Goal: Complete application form

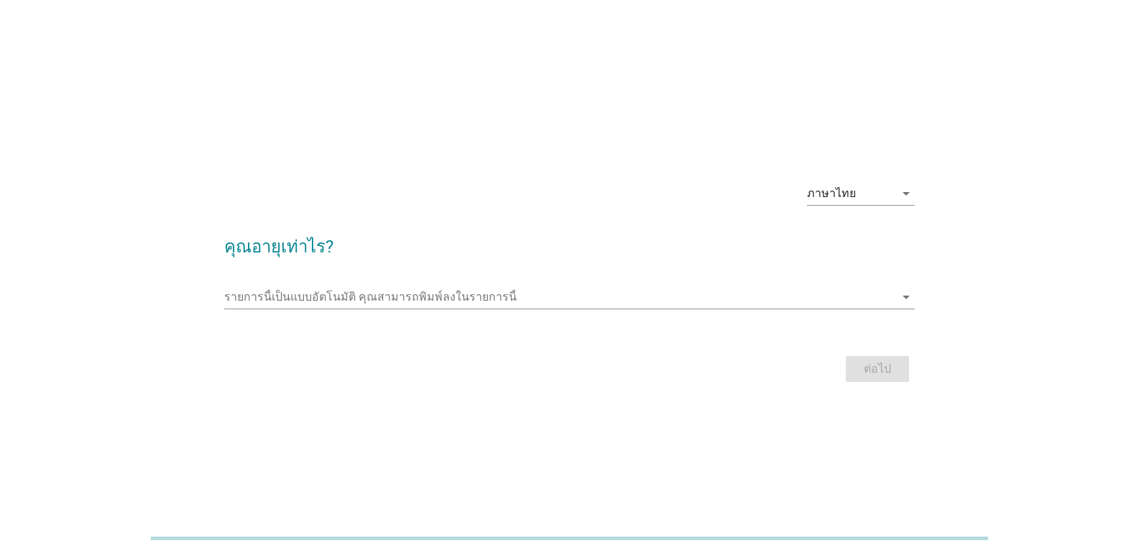
click at [387, 328] on form "คุณอายุเท่าไร? รายการนี้เป็นแบบอัตโนมัติ [PERSON_NAME]พิมพ์ลงในรายการนี้ arrow_…" at bounding box center [569, 302] width 691 height 167
click at [439, 295] on input "รายการนี้เป็นแบบอัตโนมัติ คุณสามารถพิมพ์ลงในรายการนี้" at bounding box center [559, 296] width 671 height 23
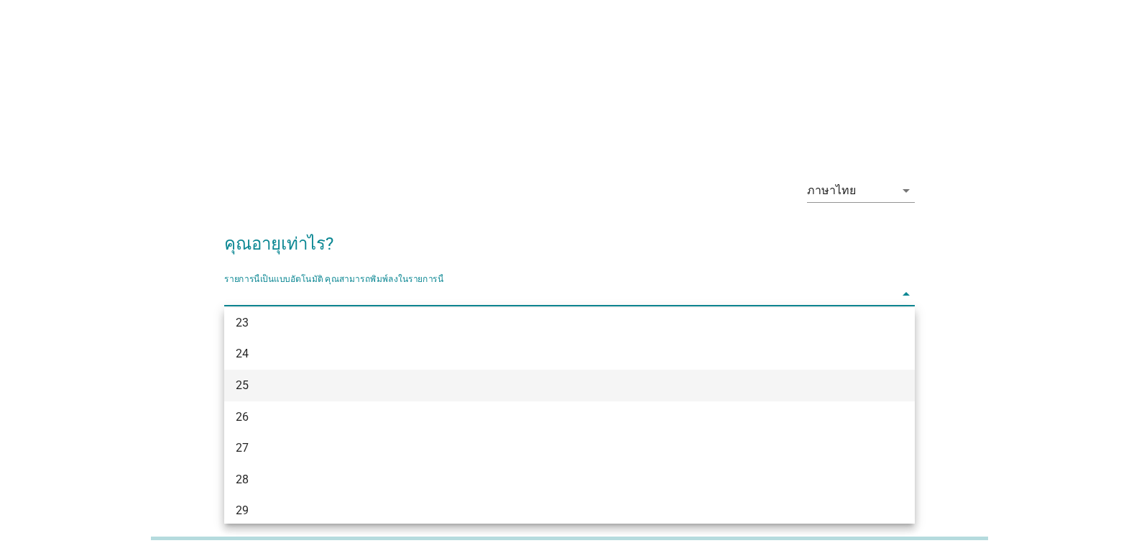
scroll to position [144, 0]
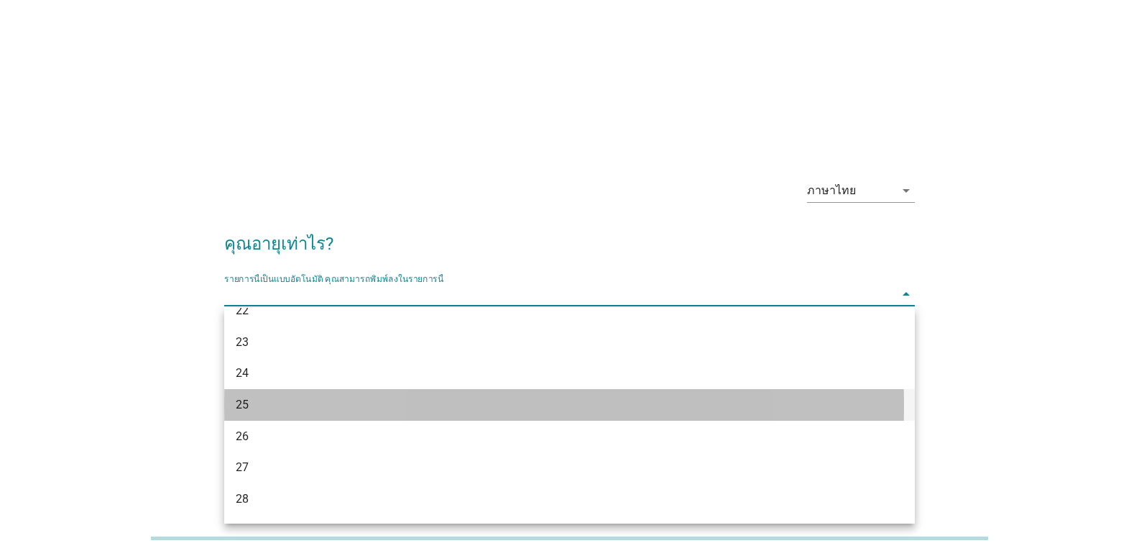
click at [328, 405] on div "25" at bounding box center [542, 404] width 612 height 17
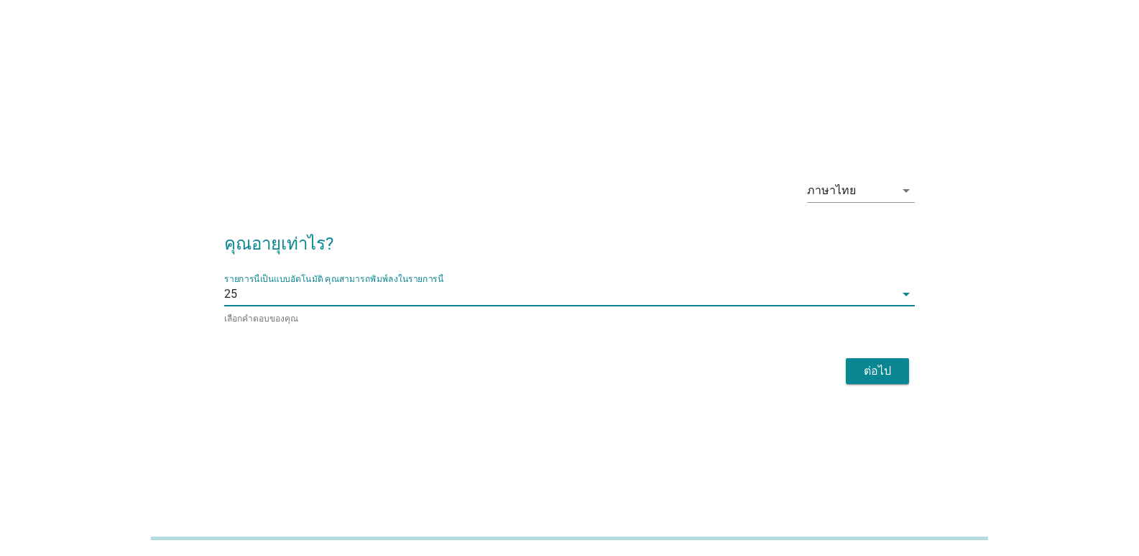
click at [878, 369] on div "ต่อไป" at bounding box center [877, 370] width 40 height 17
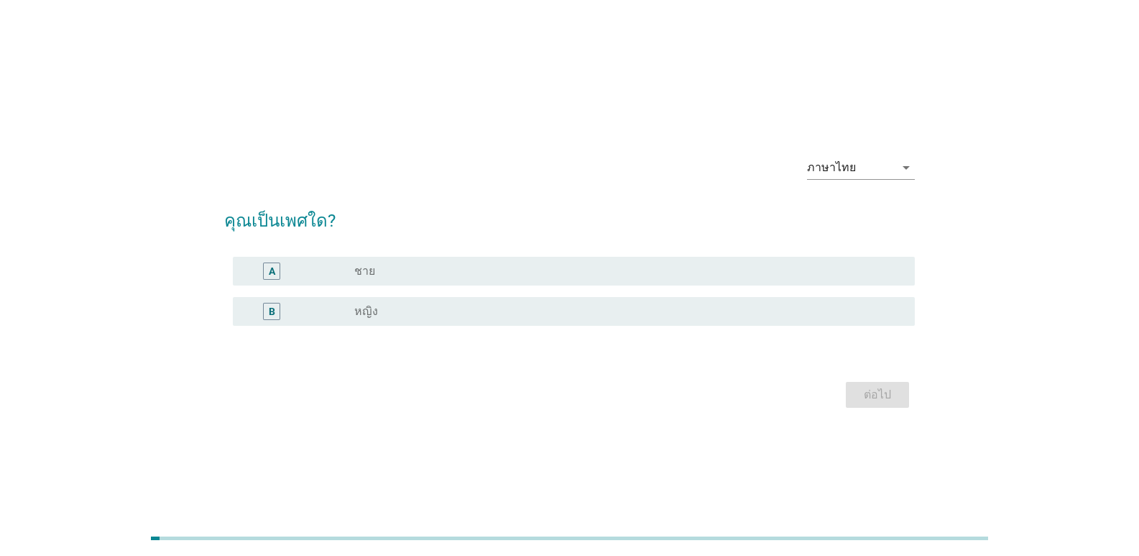
click at [407, 309] on div "radio_button_unchecked หญิง" at bounding box center [623, 311] width 538 height 14
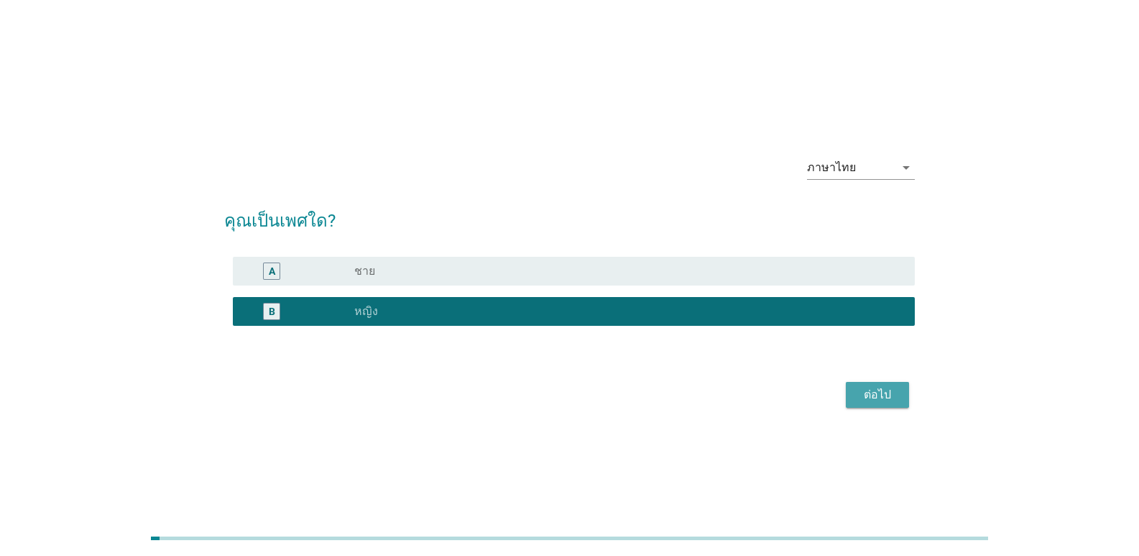
click at [898, 392] on button "ต่อไป" at bounding box center [877, 395] width 63 height 26
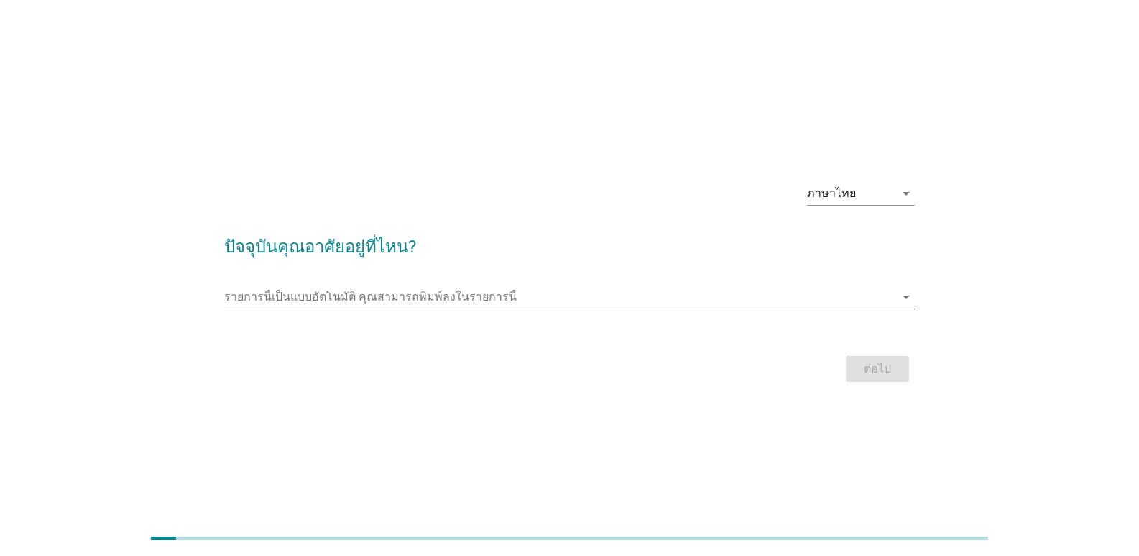
click at [512, 295] on input "รายการนี้เป็นแบบอัตโนมัติ คุณสามารถพิมพ์ลงในรายการนี้" at bounding box center [559, 296] width 671 height 23
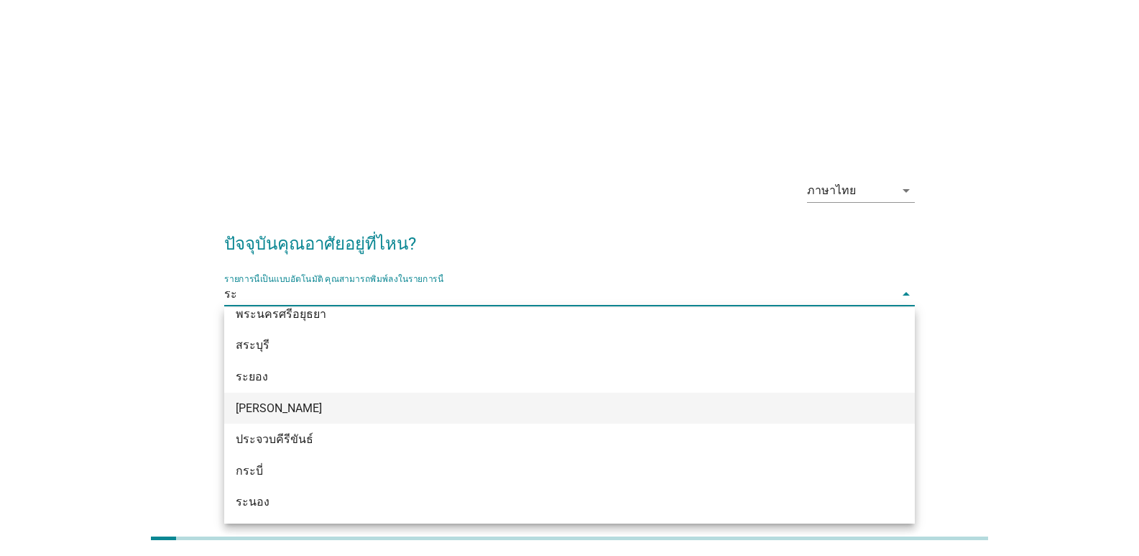
scroll to position [15, 0]
type input "ระย"
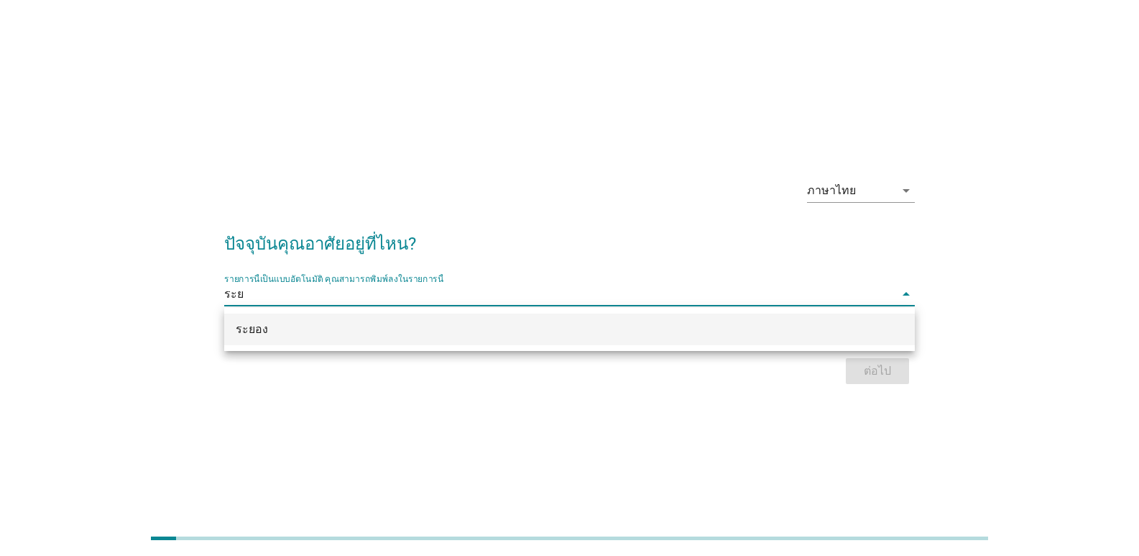
click at [333, 336] on div "ระยอง" at bounding box center [542, 329] width 612 height 17
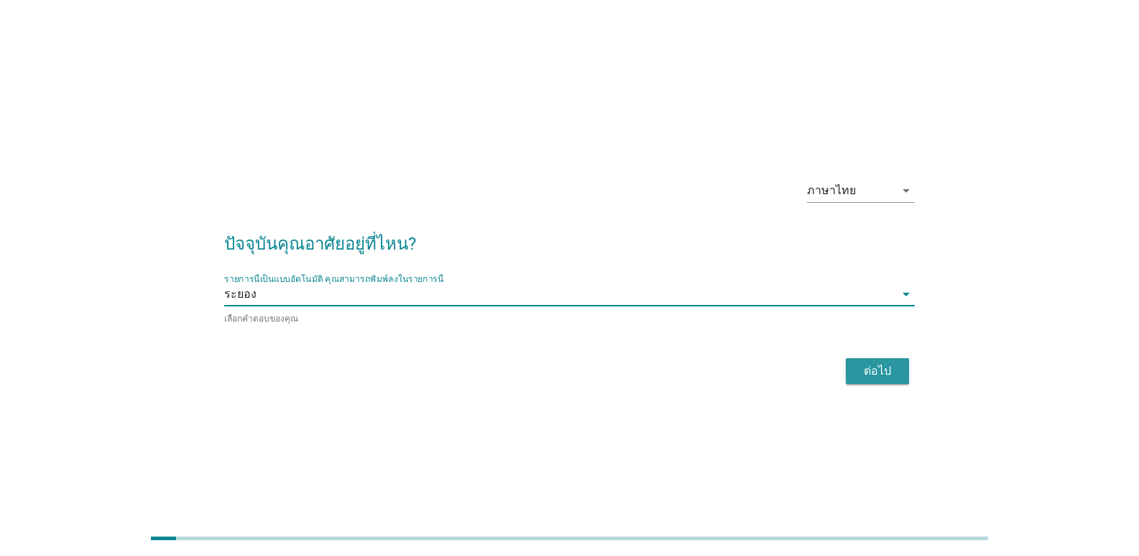
click at [906, 360] on button "ต่อไป" at bounding box center [877, 371] width 63 height 26
